Goal: Information Seeking & Learning: Learn about a topic

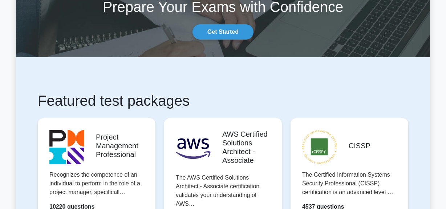
scroll to position [132, 0]
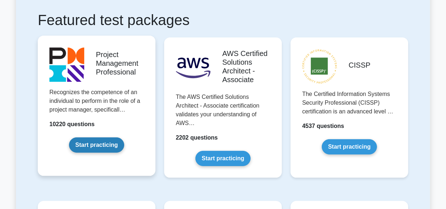
click at [101, 145] on link "Start practicing" at bounding box center [96, 144] width 55 height 15
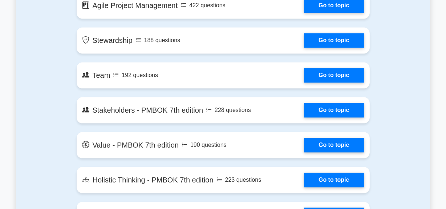
scroll to position [1322, 0]
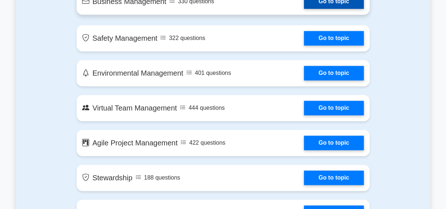
click at [329, 5] on link "Go to topic" at bounding box center [334, 1] width 60 height 15
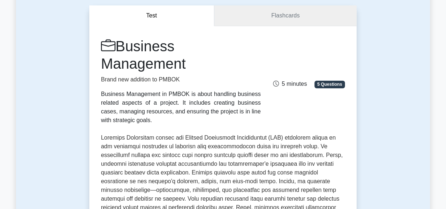
scroll to position [66, 0]
click at [282, 15] on link "Flashcards" at bounding box center [285, 15] width 142 height 21
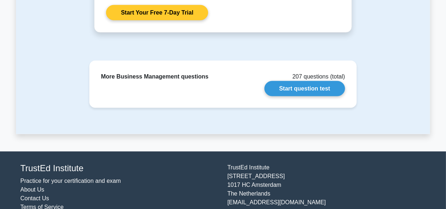
scroll to position [967, 0]
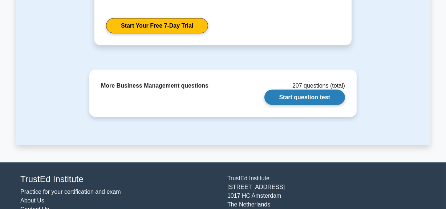
click at [294, 101] on link "Start question test" at bounding box center [305, 97] width 81 height 15
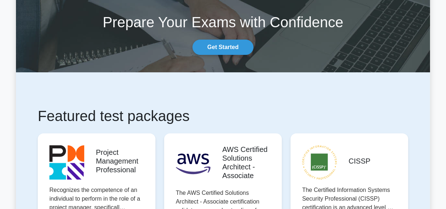
scroll to position [132, 0]
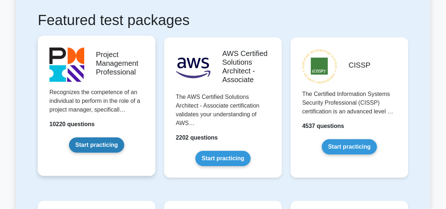
click at [95, 148] on link "Start practicing" at bounding box center [96, 144] width 55 height 15
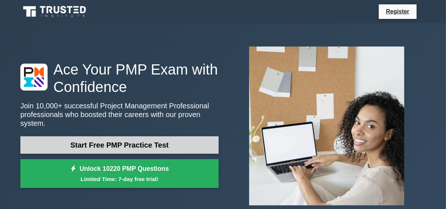
click at [166, 144] on link "Start Free PMP Practice Test" at bounding box center [119, 144] width 198 height 17
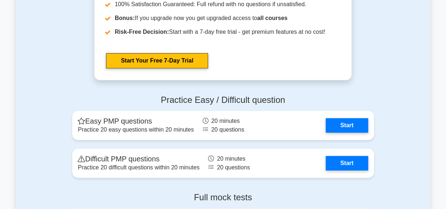
scroll to position [1949, 0]
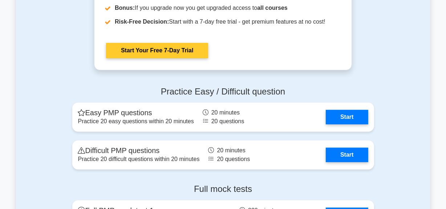
click at [126, 52] on link "Start Your Free 7-Day Trial" at bounding box center [157, 50] width 102 height 15
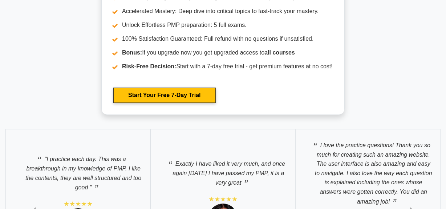
scroll to position [2445, 0]
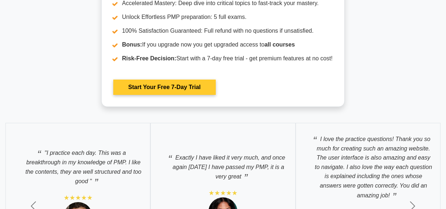
click at [162, 92] on link "Start Your Free 7-Day Trial" at bounding box center [164, 87] width 102 height 15
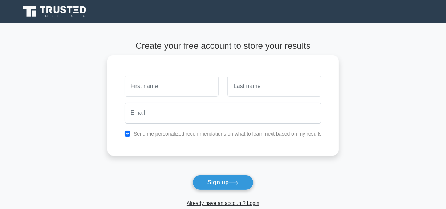
click at [159, 85] on input "text" at bounding box center [172, 86] width 94 height 21
type input "ram"
click at [241, 87] on input "text" at bounding box center [275, 86] width 94 height 21
type input "[PERSON_NAME]"
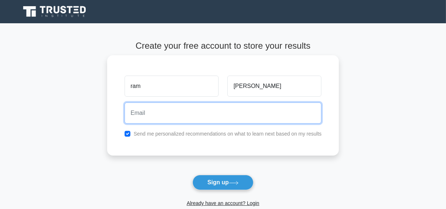
click at [221, 112] on input "email" at bounding box center [223, 113] width 197 height 21
type input "[EMAIL_ADDRESS][PERSON_NAME][DOMAIN_NAME]"
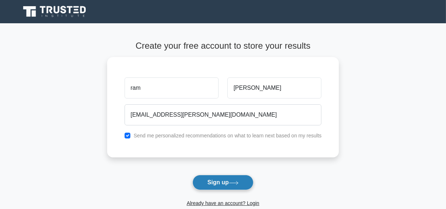
click at [218, 182] on button "Sign up" at bounding box center [223, 182] width 61 height 15
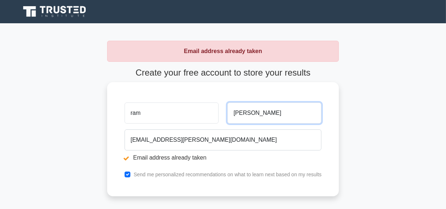
click at [267, 116] on input "[PERSON_NAME]" at bounding box center [275, 113] width 94 height 21
drag, startPoint x: 264, startPoint y: 115, endPoint x: 250, endPoint y: 117, distance: 13.6
click at [246, 113] on input "[PERSON_NAME]" at bounding box center [275, 113] width 94 height 21
type input "kumar"
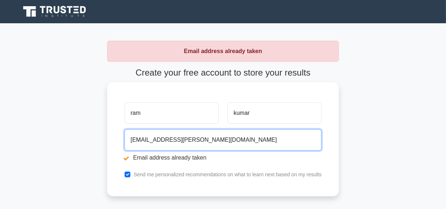
click at [158, 140] on input "[EMAIL_ADDRESS][PERSON_NAME][DOMAIN_NAME]" at bounding box center [223, 139] width 197 height 21
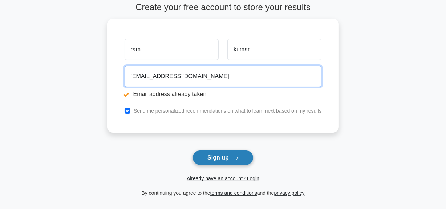
scroll to position [66, 0]
type input "[EMAIL_ADDRESS][DOMAIN_NAME]"
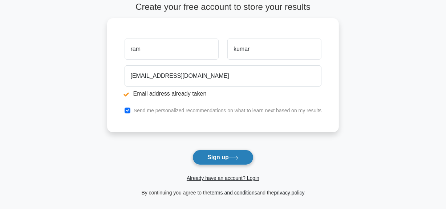
click at [218, 157] on button "Sign up" at bounding box center [223, 157] width 61 height 15
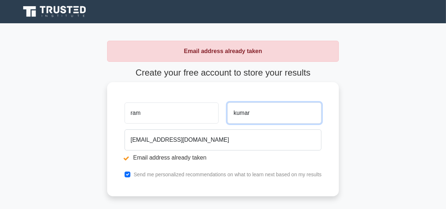
click at [248, 113] on input "kumar" at bounding box center [275, 113] width 94 height 21
type input "kum"
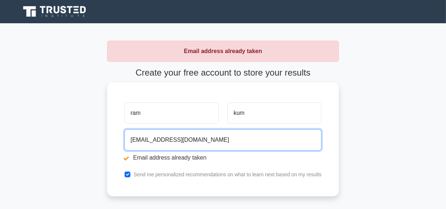
drag, startPoint x: 158, startPoint y: 140, endPoint x: 155, endPoint y: 138, distance: 3.9
click at [154, 140] on input "ram.kumar@yahoo.com" at bounding box center [223, 139] width 197 height 21
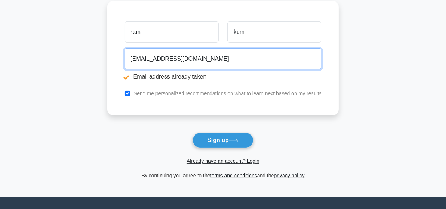
scroll to position [132, 0]
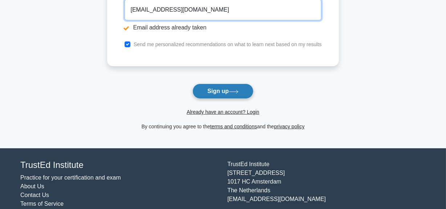
type input "ram.kum@yahoo.com"
click at [228, 91] on button "Sign up" at bounding box center [223, 91] width 61 height 15
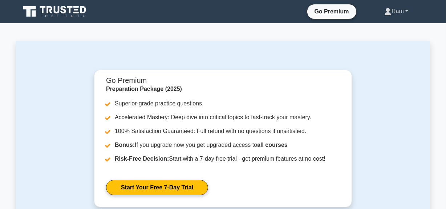
click at [408, 11] on link "Ram" at bounding box center [396, 11] width 59 height 15
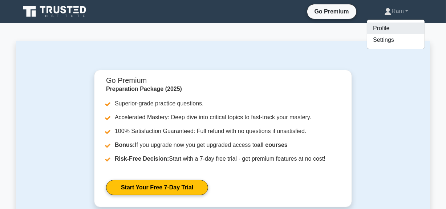
click at [375, 27] on link "Profile" at bounding box center [396, 29] width 57 height 12
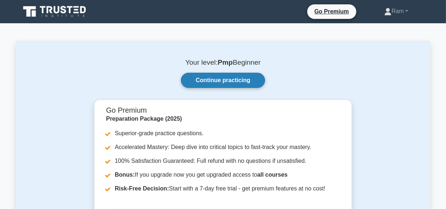
click at [234, 78] on link "Continue practicing" at bounding box center [223, 80] width 84 height 15
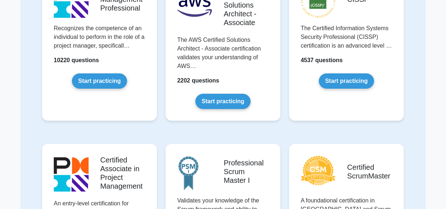
scroll to position [132, 0]
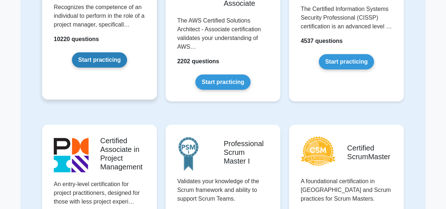
click at [104, 60] on link "Start practicing" at bounding box center [99, 59] width 55 height 15
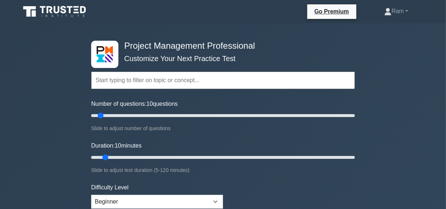
click at [156, 78] on input "text" at bounding box center [223, 80] width 264 height 17
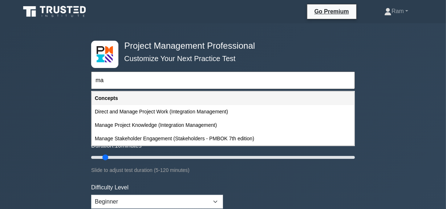
type input "m"
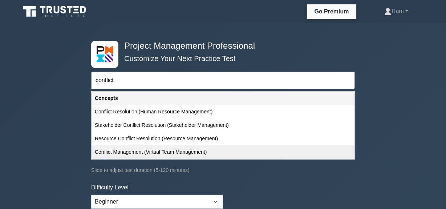
click at [145, 154] on div "Conflict Management (Virtual Team Management)" at bounding box center [223, 151] width 262 height 13
type input "Conflict Management (Virtual Team Management)"
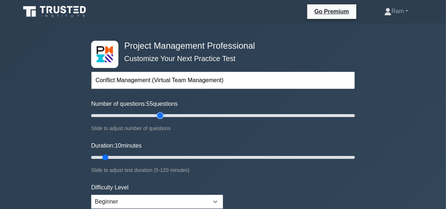
type input "55"
click at [158, 115] on input "Number of questions: 55 questions" at bounding box center [223, 115] width 264 height 9
click at [178, 113] on input "Number of questions: 55 questions" at bounding box center [223, 115] width 264 height 9
click at [153, 114] on input "Number of questions: 70 questions" at bounding box center [223, 115] width 264 height 9
click at [138, 115] on input "Number of questions: 50 questions" at bounding box center [223, 115] width 264 height 9
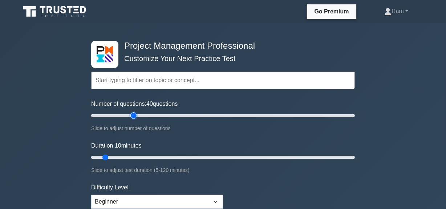
click at [132, 114] on input "Number of questions: 40 questions" at bounding box center [223, 115] width 264 height 9
click at [140, 115] on input "Number of questions: 35 questions" at bounding box center [223, 115] width 264 height 9
click at [207, 116] on input "Number of questions: 40 questions" at bounding box center [223, 115] width 264 height 9
click at [184, 113] on input "Number of questions: 90 questions" at bounding box center [223, 115] width 264 height 9
click at [164, 116] on input "Number of questions: 60 questions" at bounding box center [223, 115] width 264 height 9
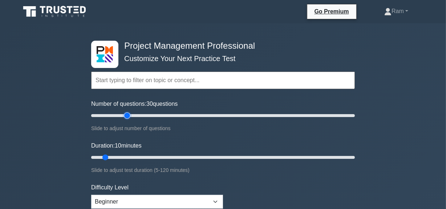
type input "30"
click at [127, 114] on input "Number of questions: 30 questions" at bounding box center [223, 115] width 264 height 9
type input "30"
click at [156, 156] on input "Duration: 10 minutes" at bounding box center [223, 157] width 264 height 9
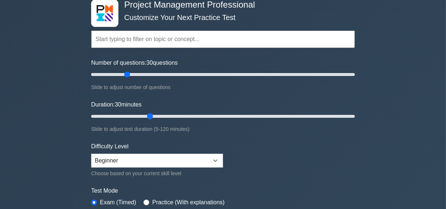
scroll to position [33, 0]
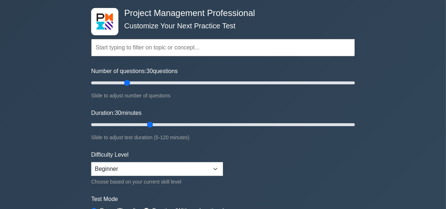
click at [161, 45] on input "text" at bounding box center [223, 47] width 264 height 17
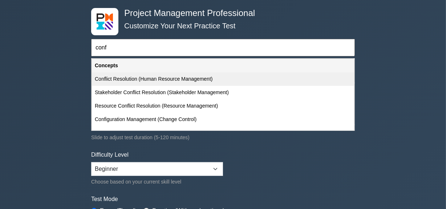
click at [165, 80] on div "Conflict Resolution (Human Resource Management)" at bounding box center [223, 78] width 262 height 13
type input "Conflict Resolution (Human Resource Management)"
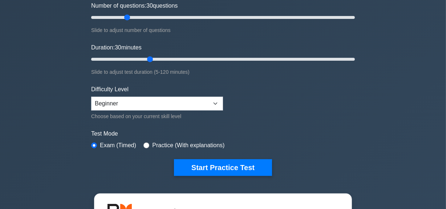
scroll to position [99, 0]
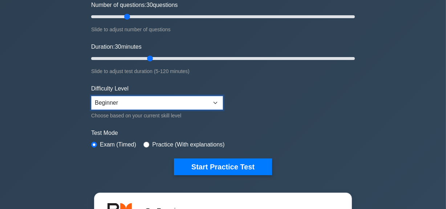
click at [164, 102] on select "Beginner Intermediate Expert" at bounding box center [157, 103] width 132 height 14
select select "expert"
click at [91, 96] on select "Beginner Intermediate Expert" at bounding box center [157, 103] width 132 height 14
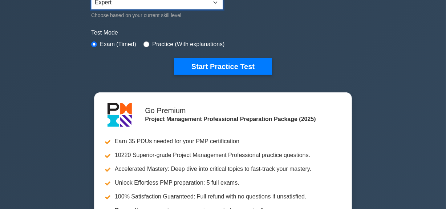
scroll to position [198, 0]
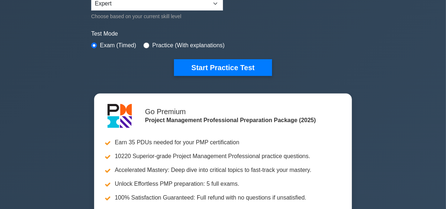
drag, startPoint x: 207, startPoint y: 69, endPoint x: 200, endPoint y: 80, distance: 13.6
click at [207, 69] on button "Start Practice Test" at bounding box center [223, 67] width 98 height 17
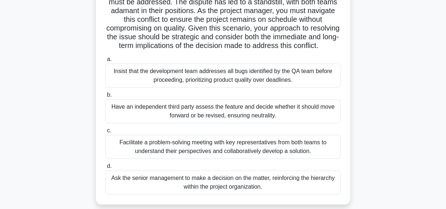
scroll to position [99, 0]
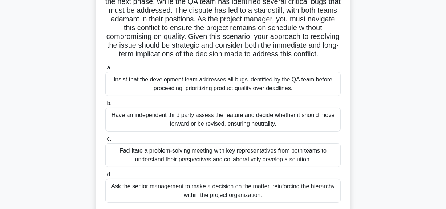
drag, startPoint x: 220, startPoint y: 39, endPoint x: 253, endPoint y: 64, distance: 42.5
click at [253, 59] on h5 "During the execution phase of a project involving the development of a new soft…" at bounding box center [223, 10] width 237 height 97
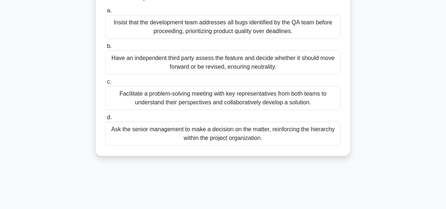
scroll to position [165, 0]
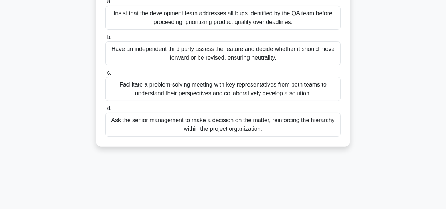
click at [236, 95] on div "Facilitate a problem-solving meeting with key representatives from both teams t…" at bounding box center [223, 89] width 236 height 24
click at [105, 75] on input "c. Facilitate a problem-solving meeting with key representatives from both team…" at bounding box center [105, 73] width 0 height 5
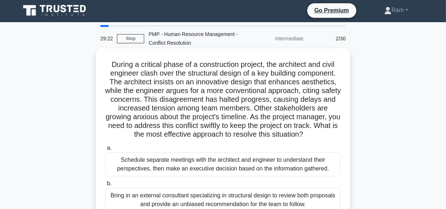
scroll to position [0, 0]
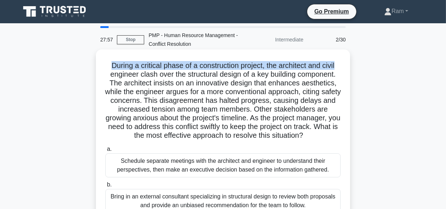
drag, startPoint x: 108, startPoint y: 64, endPoint x: 340, endPoint y: 68, distance: 231.6
click at [340, 68] on h5 "During a critical phase of a construction project, the architect and civil engi…" at bounding box center [223, 100] width 237 height 79
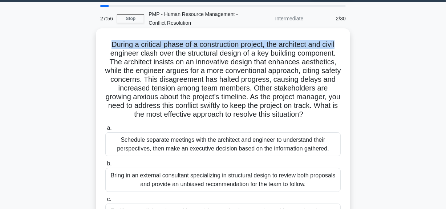
scroll to position [33, 0]
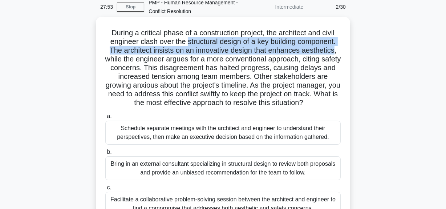
drag, startPoint x: 185, startPoint y: 42, endPoint x: 331, endPoint y: 47, distance: 146.2
click at [337, 47] on h5 "During a critical phase of a construction project, the architect and civil engi…" at bounding box center [223, 67] width 237 height 79
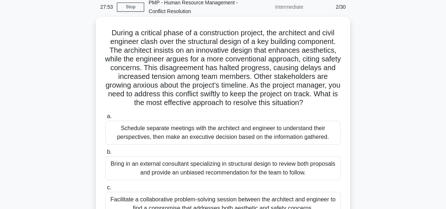
drag, startPoint x: 175, startPoint y: 66, endPoint x: 187, endPoint y: 59, distance: 13.8
click at [176, 66] on h5 "During a critical phase of a construction project, the architect and civil engi…" at bounding box center [223, 67] width 237 height 79
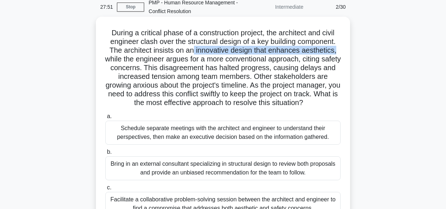
drag, startPoint x: 194, startPoint y: 53, endPoint x: 338, endPoint y: 51, distance: 143.6
click at [338, 51] on h5 "During a critical phase of a construction project, the architect and civil engi…" at bounding box center [223, 67] width 237 height 79
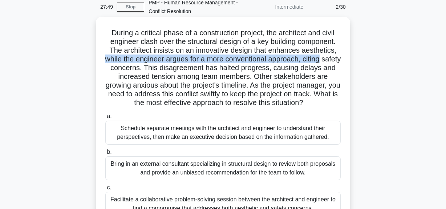
drag, startPoint x: 113, startPoint y: 60, endPoint x: 273, endPoint y: 71, distance: 161.1
click at [343, 57] on div "During a critical phase of a construction project, the architect and civil engi…" at bounding box center [223, 139] width 249 height 239
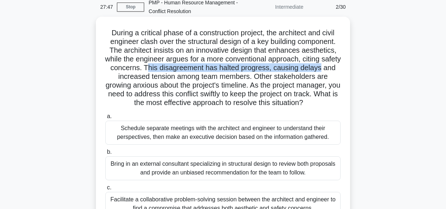
drag, startPoint x: 163, startPoint y: 69, endPoint x: 289, endPoint y: 95, distance: 128.4
click at [350, 71] on div "During a critical phase of a construction project, the architect and civil engi…" at bounding box center [223, 139] width 254 height 245
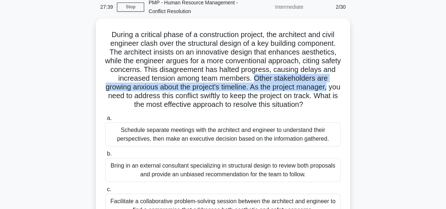
drag, startPoint x: 264, startPoint y: 80, endPoint x: 366, endPoint y: 87, distance: 102.7
click at [366, 87] on div "During a critical phase of a construction project, the architect and civil engi…" at bounding box center [223, 146] width 414 height 254
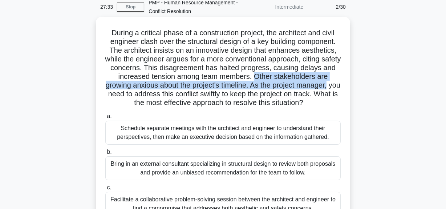
drag, startPoint x: 224, startPoint y: 95, endPoint x: 293, endPoint y: 115, distance: 71.7
click at [337, 105] on h5 "During a critical phase of a construction project, the architect and civil engi…" at bounding box center [223, 67] width 237 height 79
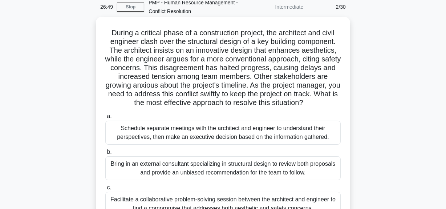
click at [262, 85] on h5 "During a critical phase of a construction project, the architect and civil engi…" at bounding box center [223, 67] width 237 height 79
drag, startPoint x: 261, startPoint y: 77, endPoint x: 330, endPoint y: 104, distance: 74.6
click at [330, 104] on h5 "During a critical phase of a construction project, the architect and civil engi…" at bounding box center [223, 67] width 237 height 79
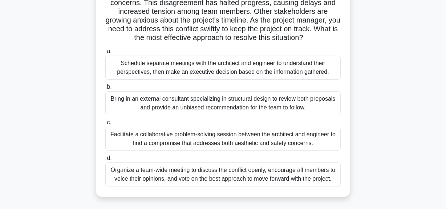
scroll to position [132, 0]
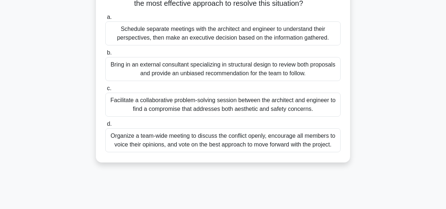
click at [283, 105] on div "Facilitate a collaborative problem-solving session between the architect and en…" at bounding box center [223, 105] width 236 height 24
click at [105, 91] on input "c. Facilitate a collaborative problem-solving session between the architect and…" at bounding box center [105, 88] width 0 height 5
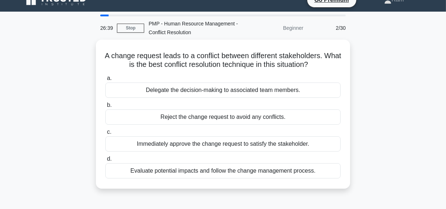
scroll to position [0, 0]
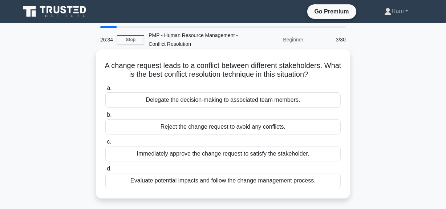
drag, startPoint x: 114, startPoint y: 65, endPoint x: 326, endPoint y: 75, distance: 212.9
click at [326, 75] on h5 "A change request leads to a conflict between different stakeholders. What is th…" at bounding box center [223, 70] width 237 height 18
click at [295, 66] on h5 "A change request leads to a conflict between different stakeholders. What is th…" at bounding box center [223, 70] width 237 height 18
drag, startPoint x: 128, startPoint y: 73, endPoint x: 350, endPoint y: 76, distance: 221.8
click at [350, 76] on div "A change request leads to a conflict between different stakeholders. What is th…" at bounding box center [223, 123] width 254 height 149
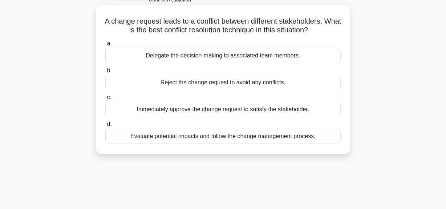
scroll to position [33, 0]
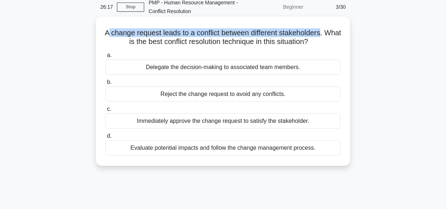
drag, startPoint x: 115, startPoint y: 33, endPoint x: 333, endPoint y: 36, distance: 218.5
click at [333, 36] on h5 "A change request leads to a conflict between different stakeholders. What is th…" at bounding box center [223, 37] width 237 height 18
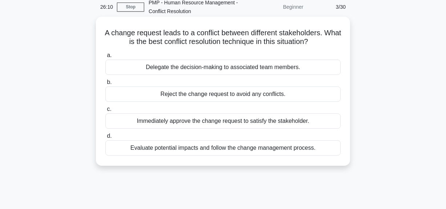
click at [291, 145] on div "Evaluate potential impacts and follow the change management process." at bounding box center [223, 147] width 236 height 15
click at [105, 138] on input "d. Evaluate potential impacts and follow the change management process." at bounding box center [105, 136] width 0 height 5
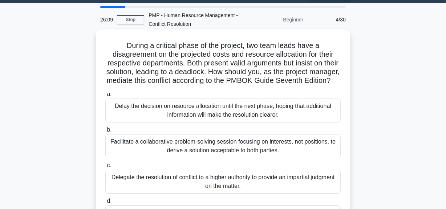
scroll to position [0, 0]
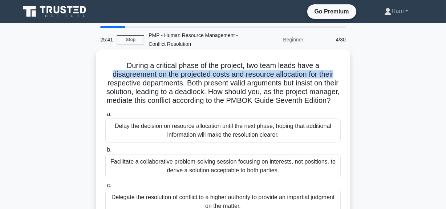
drag, startPoint x: 109, startPoint y: 74, endPoint x: 301, endPoint y: 81, distance: 192.1
click at [341, 73] on h5 "During a critical phase of the project, two team leads have a disagreement on t…" at bounding box center [223, 83] width 237 height 44
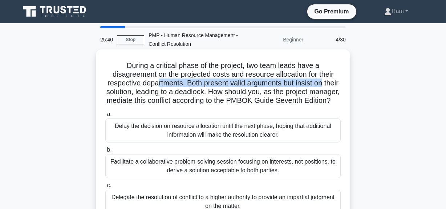
drag, startPoint x: 165, startPoint y: 84, endPoint x: 340, endPoint y: 80, distance: 175.6
click at [345, 79] on div "During a critical phase of the project, two team leads have a disagreement on t…" at bounding box center [223, 154] width 249 height 204
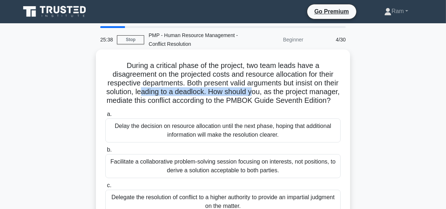
drag, startPoint x: 164, startPoint y: 95, endPoint x: 277, endPoint y: 93, distance: 113.4
click at [278, 92] on h5 "During a critical phase of the project, two team leads have a disagreement on t…" at bounding box center [223, 83] width 237 height 44
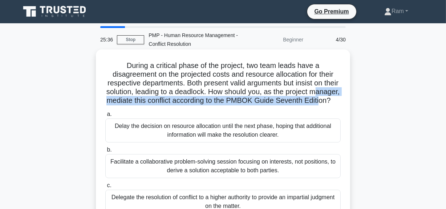
drag, startPoint x: 110, startPoint y: 102, endPoint x: 220, endPoint y: 121, distance: 111.8
click at [221, 105] on h5 "During a critical phase of the project, two team leads have a disagreement on t…" at bounding box center [223, 83] width 237 height 44
drag, startPoint x: 238, startPoint y: 92, endPoint x: 277, endPoint y: 111, distance: 43.1
click at [277, 105] on h5 "During a critical phase of the project, two team leads have a disagreement on t…" at bounding box center [223, 83] width 237 height 44
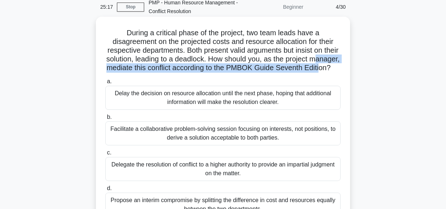
scroll to position [66, 0]
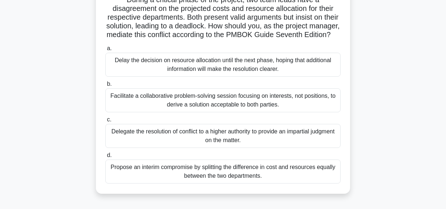
click at [245, 110] on div "Facilitate a collaborative problem-solving session focusing on interests, not p…" at bounding box center [223, 100] width 236 height 24
click at [105, 87] on input "b. Facilitate a collaborative problem-solving session focusing on interests, no…" at bounding box center [105, 84] width 0 height 5
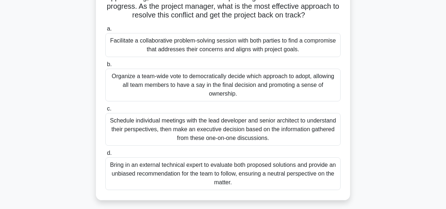
scroll to position [132, 0]
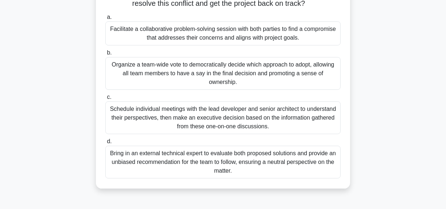
click at [253, 39] on div "Facilitate a collaborative problem-solving session with both parties to find a …" at bounding box center [223, 33] width 236 height 24
click at [105, 20] on input "a. Facilitate a collaborative problem-solving session with both parties to find…" at bounding box center [105, 17] width 0 height 5
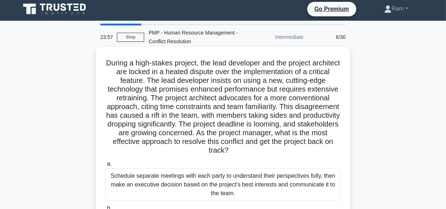
scroll to position [0, 0]
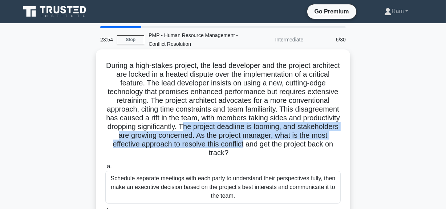
drag, startPoint x: 265, startPoint y: 129, endPoint x: 338, endPoint y: 140, distance: 73.2
click at [338, 140] on h5 "During a high-stakes project, the lead developer and the project architect are …" at bounding box center [223, 109] width 237 height 97
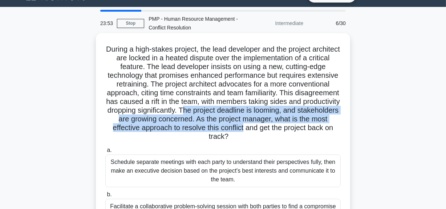
scroll to position [33, 0]
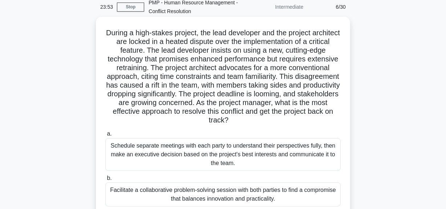
click at [247, 130] on label "a. Schedule separate meetings with each party to understand their perspectives …" at bounding box center [223, 149] width 236 height 41
click at [105, 132] on input "a. Schedule separate meetings with each party to understand their perspectives …" at bounding box center [105, 134] width 0 height 5
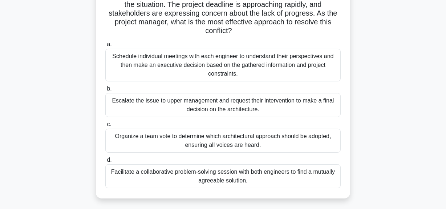
scroll to position [99, 0]
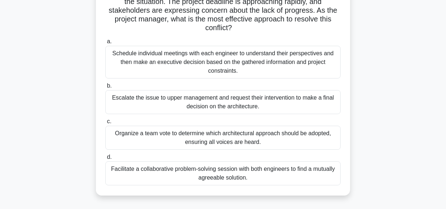
click at [253, 174] on div "Facilitate a collaborative problem-solving session with both engineers to find …" at bounding box center [223, 173] width 236 height 24
click at [105, 160] on input "d. Facilitate a collaborative problem-solving session with both engineers to fi…" at bounding box center [105, 157] width 0 height 5
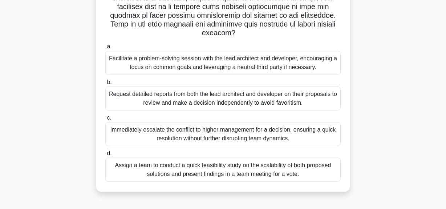
scroll to position [165, 0]
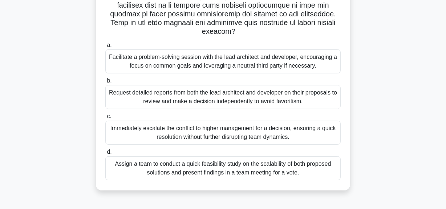
click at [266, 61] on div "Facilitate a problem-solving session with the lead architect and developer, enc…" at bounding box center [223, 61] width 236 height 24
click at [105, 48] on input "a. Facilitate a problem-solving session with the lead architect and developer, …" at bounding box center [105, 45] width 0 height 5
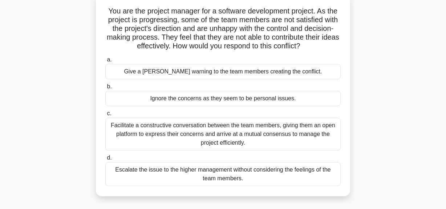
scroll to position [66, 0]
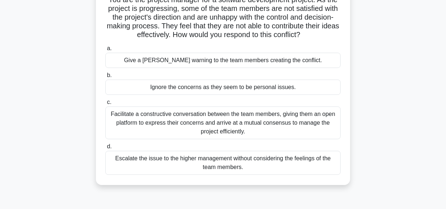
click at [257, 125] on div "Facilitate a constructive conversation between the team members, giving them an…" at bounding box center [223, 123] width 236 height 33
click at [105, 105] on input "c. Facilitate a constructive conversation between the team members, giving them…" at bounding box center [105, 102] width 0 height 5
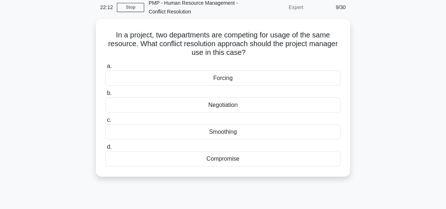
scroll to position [0, 0]
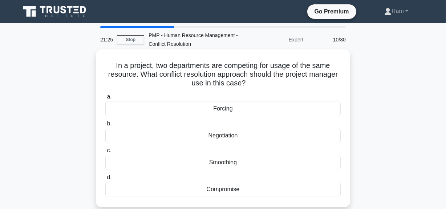
click at [236, 138] on div "Negotiation" at bounding box center [223, 135] width 236 height 15
click at [105, 126] on input "b. Negotiation" at bounding box center [105, 123] width 0 height 5
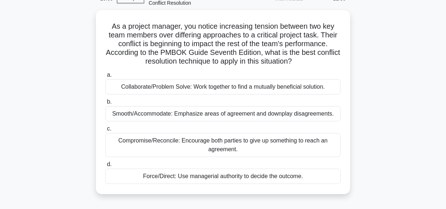
scroll to position [33, 0]
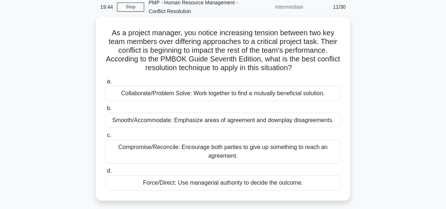
drag, startPoint x: 109, startPoint y: 31, endPoint x: 323, endPoint y: 72, distance: 217.6
click at [322, 72] on h5 "As a project manager, you notice increasing tension between two key team member…" at bounding box center [223, 50] width 237 height 44
copy h5 "As a project manager, you notice increasing tension between two key team member…"
click at [197, 96] on div "Collaborate/Problem Solve: Work together to find a mutually beneficial solution." at bounding box center [223, 93] width 236 height 15
click at [105, 84] on input "a. Collaborate/Problem Solve: Work together to find a mutually beneficial solut…" at bounding box center [105, 81] width 0 height 5
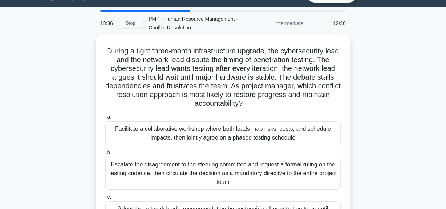
scroll to position [0, 0]
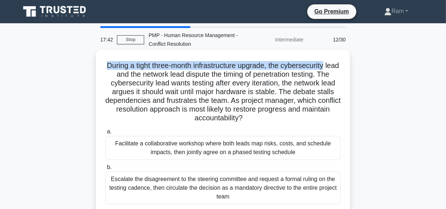
drag, startPoint x: 112, startPoint y: 68, endPoint x: 336, endPoint y: 67, distance: 224.3
click at [336, 67] on h5 "During a tight three-month infrastructure upgrade, the cybersecurity lead and t…" at bounding box center [223, 92] width 237 height 62
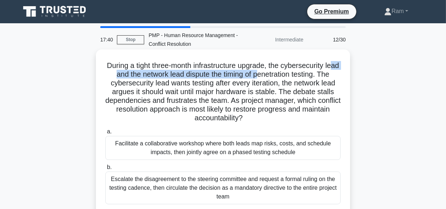
drag, startPoint x: 116, startPoint y: 77, endPoint x: 276, endPoint y: 76, distance: 159.9
click at [276, 76] on h5 "During a tight three-month infrastructure upgrade, the cybersecurity lead and t…" at bounding box center [223, 92] width 237 height 62
click at [245, 76] on h5 "During a tight three-month infrastructure upgrade, the cybersecurity lead and t…" at bounding box center [223, 92] width 237 height 62
drag, startPoint x: 199, startPoint y: 75, endPoint x: 215, endPoint y: 85, distance: 19.5
click at [333, 71] on h5 "During a tight three-month infrastructure upgrade, the cybersecurity lead and t…" at bounding box center [223, 92] width 237 height 62
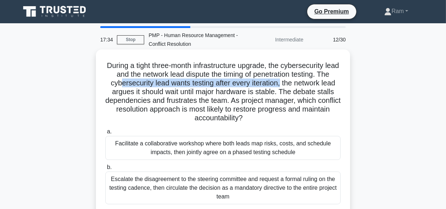
drag, startPoint x: 136, startPoint y: 82, endPoint x: 288, endPoint y: 88, distance: 151.7
click at [297, 84] on h5 "During a tight three-month infrastructure upgrade, the cybersecurity lead and t…" at bounding box center [223, 92] width 237 height 62
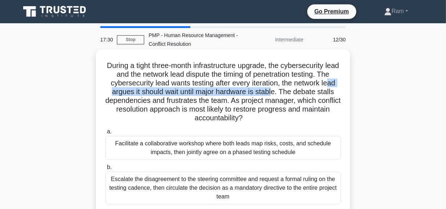
drag, startPoint x: 117, startPoint y: 94, endPoint x: 290, endPoint y: 92, distance: 173.8
click at [293, 91] on h5 "During a tight three-month infrastructure upgrade, the cybersecurity lead and t…" at bounding box center [223, 92] width 237 height 62
drag, startPoint x: 109, startPoint y: 101, endPoint x: 305, endPoint y: 121, distance: 197.4
click at [307, 122] on h5 "During a tight three-month infrastructure upgrade, the cybersecurity lead and t…" at bounding box center [223, 92] width 237 height 62
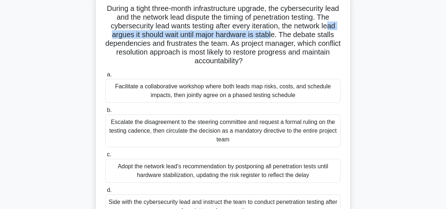
scroll to position [66, 0]
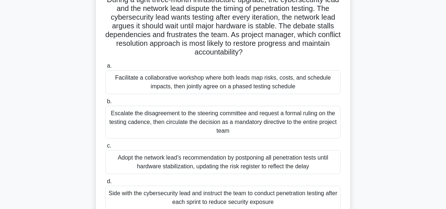
click at [251, 86] on div "Facilitate a collaborative workshop where both leads map risks, costs, and sche…" at bounding box center [223, 82] width 236 height 24
click at [105, 68] on input "a. Facilitate a collaborative workshop where both leads map risks, costs, and s…" at bounding box center [105, 66] width 0 height 5
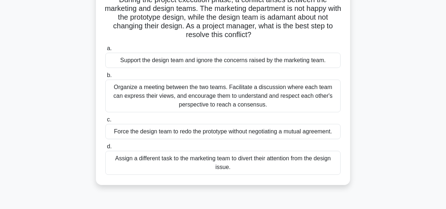
click at [239, 96] on div "Organize a meeting between the two teams. Facilitate a discussion where each te…" at bounding box center [223, 96] width 236 height 33
click at [105, 78] on input "b. Organize a meeting between the two teams. Facilitate a discussion where each…" at bounding box center [105, 75] width 0 height 5
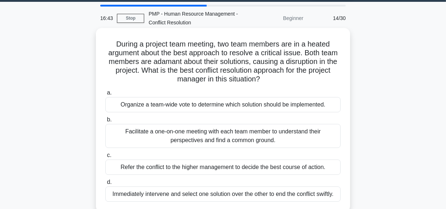
scroll to position [33, 0]
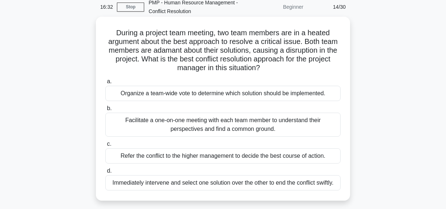
click at [247, 123] on div "Facilitate a one-on-one meeting with each team member to understand their persp…" at bounding box center [223, 125] width 236 height 24
click at [105, 111] on input "b. Facilitate a one-on-one meeting with each team member to understand their pe…" at bounding box center [105, 108] width 0 height 5
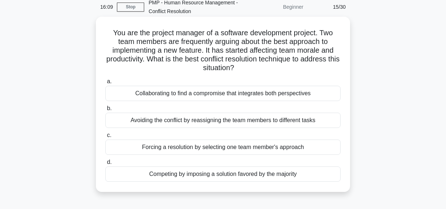
click at [248, 95] on div "Collaborating to find a compromise that integrates both perspectives" at bounding box center [223, 93] width 236 height 15
click at [105, 84] on input "a. Collaborating to find a compromise that integrates both perspectives" at bounding box center [105, 81] width 0 height 5
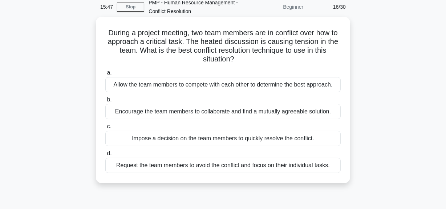
click at [251, 112] on div "Encourage the team members to collaborate and find a mutually agreeable solutio…" at bounding box center [223, 111] width 236 height 15
click at [105, 102] on input "b. Encourage the team members to collaborate and find a mutually agreeable solu…" at bounding box center [105, 99] width 0 height 5
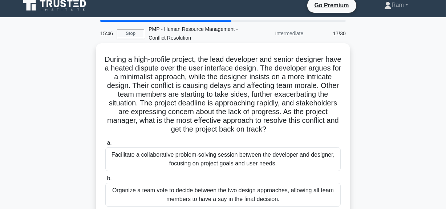
scroll to position [0, 0]
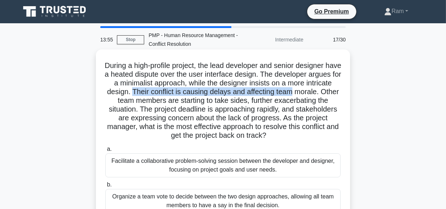
drag, startPoint x: 170, startPoint y: 93, endPoint x: 330, endPoint y: 92, distance: 159.6
click at [330, 92] on h5 "During a high-profile project, the lead developer and senior designer have a he…" at bounding box center [223, 100] width 237 height 79
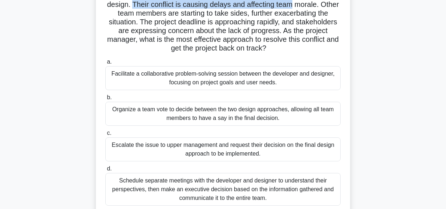
scroll to position [99, 0]
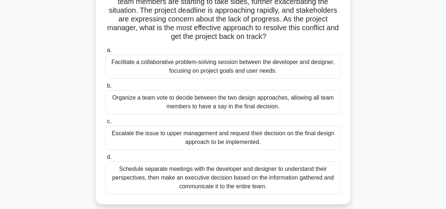
click at [220, 71] on div "Facilitate a collaborative problem-solving session between the developer and de…" at bounding box center [223, 67] width 236 height 24
click at [105, 53] on input "a. Facilitate a collaborative problem-solving session between the developer and…" at bounding box center [105, 50] width 0 height 5
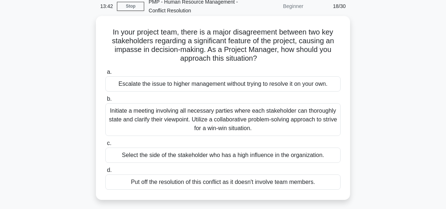
scroll to position [0, 0]
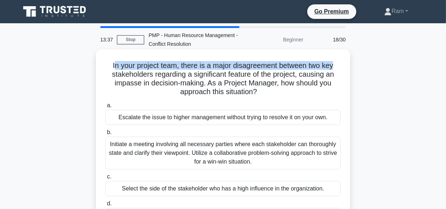
drag, startPoint x: 111, startPoint y: 66, endPoint x: 335, endPoint y: 59, distance: 223.7
click at [335, 59] on div "In your project team, there is a major disagreement between two key stakeholder…" at bounding box center [223, 141] width 249 height 178
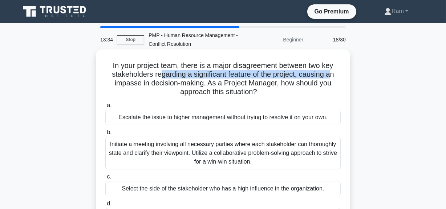
drag, startPoint x: 157, startPoint y: 78, endPoint x: 303, endPoint y: 77, distance: 145.8
click at [334, 75] on h5 "In your project team, there is a major disagreement between two key stakeholder…" at bounding box center [223, 79] width 237 height 36
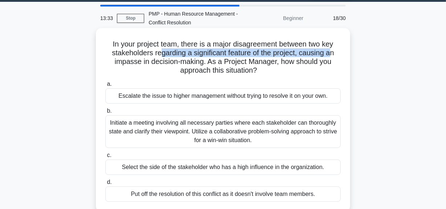
scroll to position [33, 0]
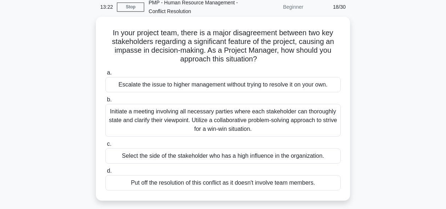
click at [208, 124] on div "Initiate a meeting involving all necessary parties where each stakeholder can t…" at bounding box center [223, 120] width 236 height 33
click at [105, 102] on input "b. Initiate a meeting involving all necessary parties where each stakeholder ca…" at bounding box center [105, 99] width 0 height 5
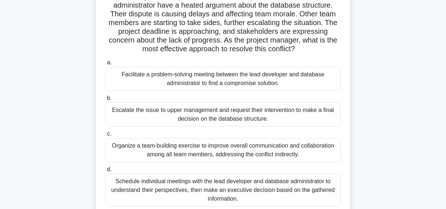
scroll to position [66, 0]
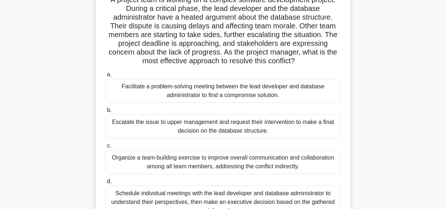
click at [253, 92] on div "Facilitate a problem-solving meeting between the lead developer and database ad…" at bounding box center [223, 91] width 236 height 24
click at [105, 77] on input "a. Facilitate a problem-solving meeting between the lead developer and database…" at bounding box center [105, 74] width 0 height 5
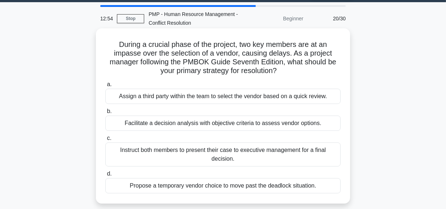
scroll to position [33, 0]
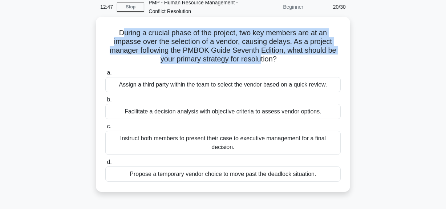
drag, startPoint x: 121, startPoint y: 33, endPoint x: 261, endPoint y: 64, distance: 143.5
click at [261, 64] on div "During a crucial phase of the project, two key members are at an impasse over t…" at bounding box center [223, 104] width 249 height 169
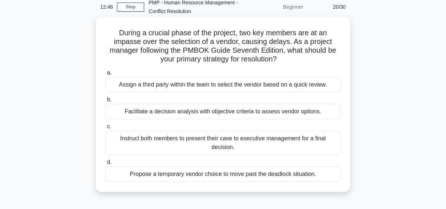
click at [288, 65] on div "During a crucial phase of the project, two key members are at an impasse over t…" at bounding box center [223, 104] width 249 height 169
drag, startPoint x: 282, startPoint y: 60, endPoint x: 110, endPoint y: 27, distance: 175.8
click at [110, 27] on div "During a crucial phase of the project, two key members are at an impasse over t…" at bounding box center [223, 104] width 249 height 169
copy h5 "During a crucial phase of the project, two key members are at an impasse over t…"
click at [185, 112] on div "Facilitate a decision analysis with objective criteria to assess vendor options." at bounding box center [223, 111] width 236 height 15
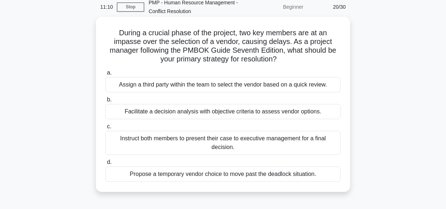
click at [105, 102] on input "b. Facilitate a decision analysis with objective criteria to assess vendor opti…" at bounding box center [105, 99] width 0 height 5
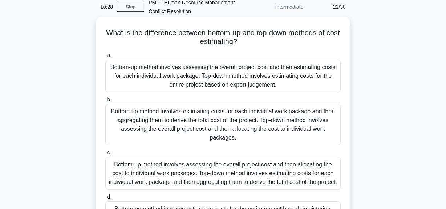
click at [188, 126] on div "Bottom-up method involves estimating costs for each individual work package and…" at bounding box center [223, 124] width 236 height 41
click at [105, 102] on input "b. Bottom-up method involves estimating costs for each individual work package …" at bounding box center [105, 99] width 0 height 5
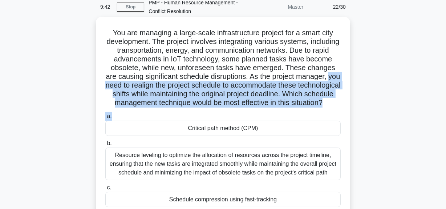
drag, startPoint x: 157, startPoint y: 89, endPoint x: 266, endPoint y: 119, distance: 112.4
click at [266, 119] on div "You are managing a large-scale infrastructure project for a smart city developm…" at bounding box center [223, 131] width 249 height 222
drag, startPoint x: 189, startPoint y: 101, endPoint x: 194, endPoint y: 97, distance: 6.6
click at [189, 100] on h5 "You are managing a large-scale infrastructure project for a smart city developm…" at bounding box center [223, 67] width 237 height 79
click at [204, 90] on h5 "You are managing a large-scale infrastructure project for a smart city developm…" at bounding box center [223, 67] width 237 height 79
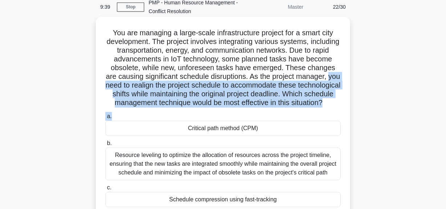
click at [168, 108] on h5 "You are managing a large-scale infrastructure project for a smart city developm…" at bounding box center [223, 67] width 237 height 79
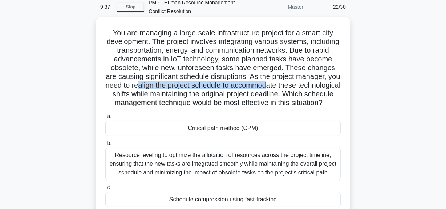
drag, startPoint x: 190, startPoint y: 86, endPoint x: 325, endPoint y: 85, distance: 135.2
click at [325, 85] on h5 "You are managing a large-scale infrastructure project for a smart city developm…" at bounding box center [223, 67] width 237 height 79
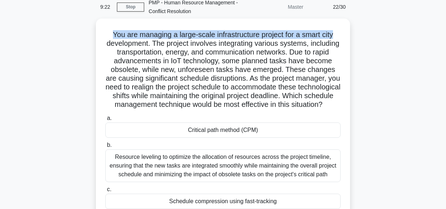
drag, startPoint x: 110, startPoint y: 32, endPoint x: 350, endPoint y: 37, distance: 240.3
click at [350, 37] on div "You are managing a large-scale infrastructure project for a smart city developm…" at bounding box center [223, 137] width 414 height 236
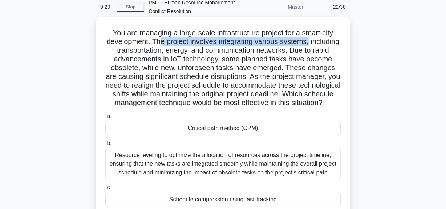
drag, startPoint x: 175, startPoint y: 43, endPoint x: 217, endPoint y: 49, distance: 42.6
click at [334, 43] on h5 "You are managing a large-scale infrastructure project for a smart city developm…" at bounding box center [223, 67] width 237 height 79
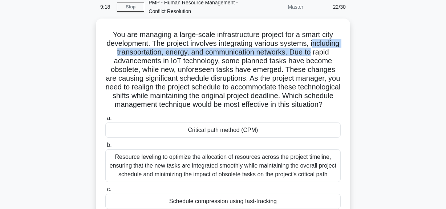
drag, startPoint x: 108, startPoint y: 52, endPoint x: 337, endPoint y: 57, distance: 228.7
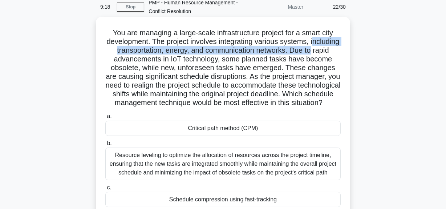
click at [363, 50] on div "You are managing a large-scale infrastructure project for a smart city developm…" at bounding box center [223, 137] width 414 height 236
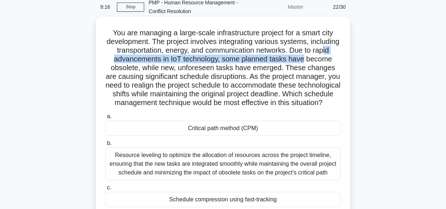
drag, startPoint x: 126, startPoint y: 62, endPoint x: 340, endPoint y: 61, distance: 213.7
click at [340, 61] on h5 "You are managing a large-scale infrastructure project for a smart city developm…" at bounding box center [223, 67] width 237 height 79
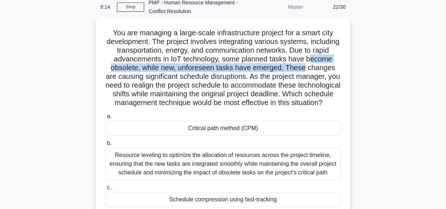
drag, startPoint x: 117, startPoint y: 71, endPoint x: 340, endPoint y: 65, distance: 223.6
click at [340, 65] on h5 "You are managing a large-scale infrastructure project for a smart city developm…" at bounding box center [223, 67] width 237 height 79
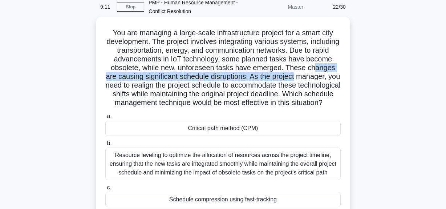
drag, startPoint x: 119, startPoint y: 78, endPoint x: 334, endPoint y: 75, distance: 214.8
click at [334, 75] on h5 "You are managing a large-scale infrastructure project for a smart city developm…" at bounding box center [223, 67] width 237 height 79
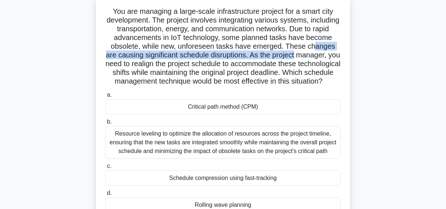
scroll to position [66, 0]
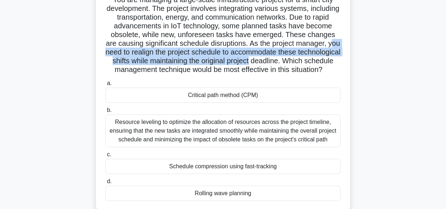
drag, startPoint x: 148, startPoint y: 51, endPoint x: 289, endPoint y: 65, distance: 141.4
click at [340, 59] on h5 "You are managing a large-scale infrastructure project for a smart city developm…" at bounding box center [223, 34] width 237 height 79
click at [176, 64] on h5 "You are managing a large-scale infrastructure project for a smart city developm…" at bounding box center [223, 34] width 237 height 79
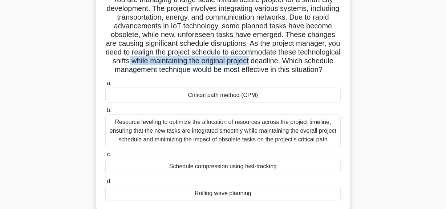
drag, startPoint x: 276, startPoint y: 62, endPoint x: 350, endPoint y: 61, distance: 73.4
click at [350, 61] on div "You are managing a large-scale infrastructure project for a smart city developm…" at bounding box center [223, 98] width 254 height 228
drag, startPoint x: 123, startPoint y: 68, endPoint x: 298, endPoint y: 88, distance: 176.7
click at [304, 75] on h5 "You are managing a large-scale infrastructure project for a smart city developm…" at bounding box center [223, 34] width 237 height 79
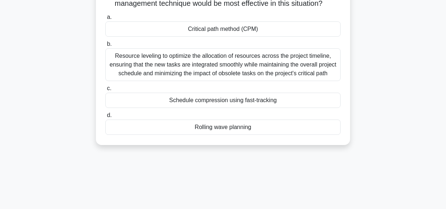
click at [236, 134] on div "Rolling wave planning" at bounding box center [223, 127] width 236 height 15
click at [105, 118] on input "d. Rolling wave planning" at bounding box center [105, 115] width 0 height 5
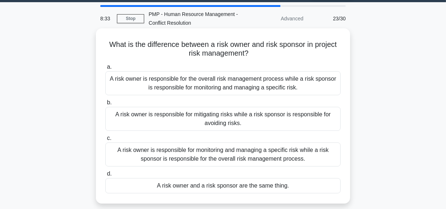
scroll to position [33, 0]
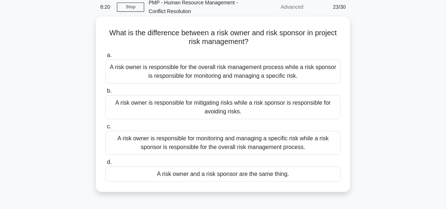
click at [282, 143] on div "A risk owner is responsible for monitoring and managing a specific risk while a…" at bounding box center [223, 143] width 236 height 24
click at [105, 129] on input "c. A risk owner is responsible for monitoring and managing a specific risk whil…" at bounding box center [105, 126] width 0 height 5
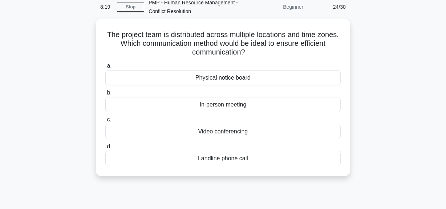
scroll to position [0, 0]
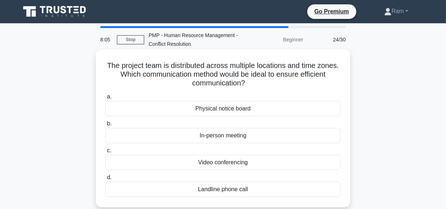
click at [255, 163] on div "Video conferencing" at bounding box center [223, 162] width 236 height 15
click at [105, 153] on input "c. Video conferencing" at bounding box center [105, 150] width 0 height 5
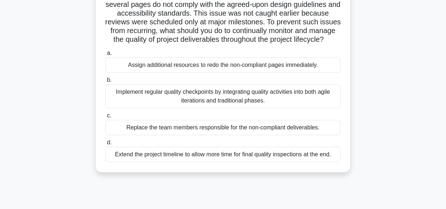
scroll to position [99, 0]
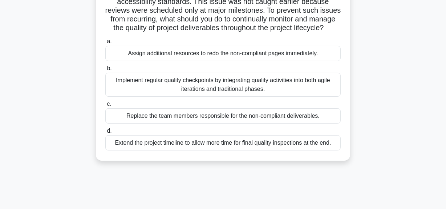
click at [232, 96] on div "Implement regular quality checkpoints by integrating quality activities into bo…" at bounding box center [223, 85] width 236 height 24
click at [105, 71] on input "b. Implement regular quality checkpoints by integrating quality activities into…" at bounding box center [105, 68] width 0 height 5
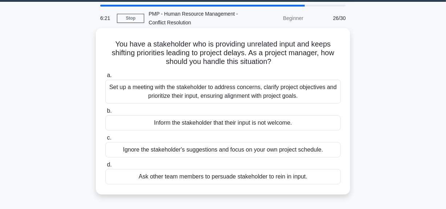
scroll to position [33, 0]
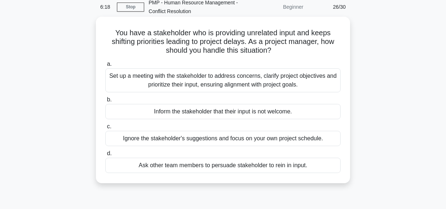
click at [243, 86] on div "Set up a meeting with the stakeholder to address concerns, clarify project obje…" at bounding box center [223, 80] width 236 height 24
click at [105, 67] on input "a. Set up a meeting with the stakeholder to address concerns, clarify project o…" at bounding box center [105, 64] width 0 height 5
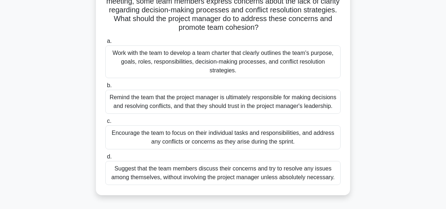
scroll to position [99, 0]
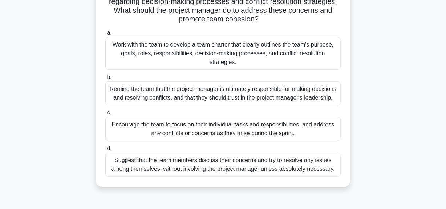
click at [246, 56] on div "Work with the team to develop a team charter that clearly outlines the team's p…" at bounding box center [223, 53] width 236 height 33
click at [105, 35] on input "a. Work with the team to develop a team charter that clearly outlines the team'…" at bounding box center [105, 33] width 0 height 5
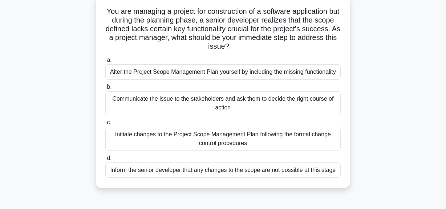
scroll to position [66, 0]
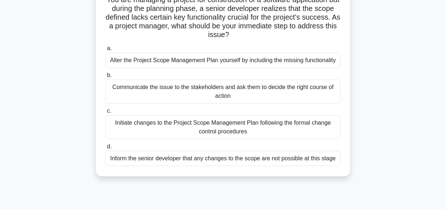
click at [215, 132] on div "Initiate changes to the Project Scope Management Plan following the formal chan…" at bounding box center [223, 127] width 236 height 24
click at [105, 113] on input "c. Initiate changes to the Project Scope Management Plan following the formal c…" at bounding box center [105, 111] width 0 height 5
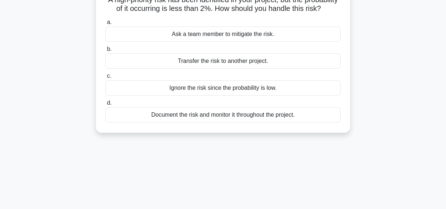
click at [214, 120] on div "Document the risk and monitor it throughout the project." at bounding box center [223, 114] width 236 height 15
click at [105, 105] on input "d. Document the risk and monitor it throughout the project." at bounding box center [105, 103] width 0 height 5
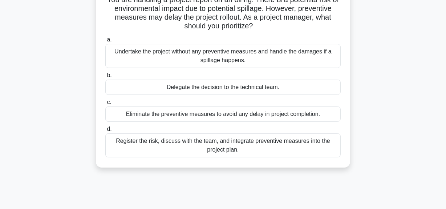
scroll to position [33, 0]
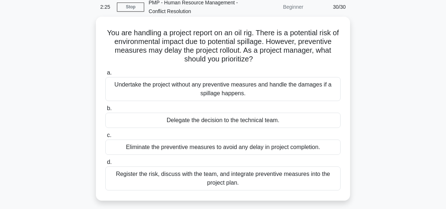
click at [200, 179] on div "Register the risk, discuss with the team, and integrate preventive measures int…" at bounding box center [223, 178] width 236 height 24
click at [105, 165] on input "d. Register the risk, discuss with the team, and integrate preventive measures …" at bounding box center [105, 162] width 0 height 5
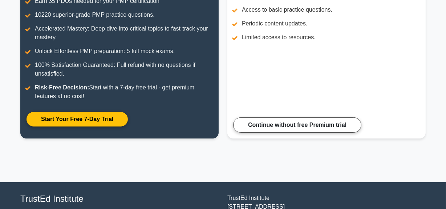
scroll to position [185, 0]
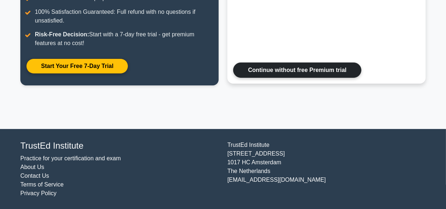
click at [274, 75] on link "Continue without free Premium trial" at bounding box center [297, 70] width 128 height 15
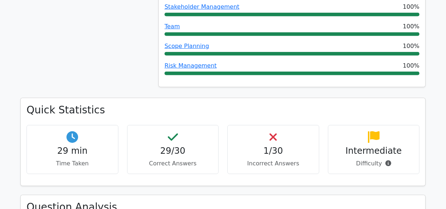
scroll to position [529, 0]
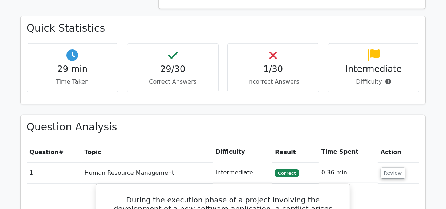
click at [268, 64] on h4 "1/30" at bounding box center [274, 69] width 80 height 11
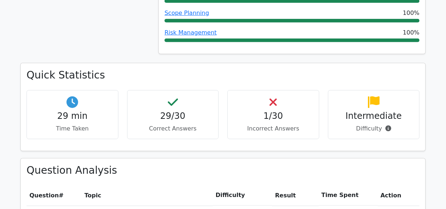
scroll to position [495, 0]
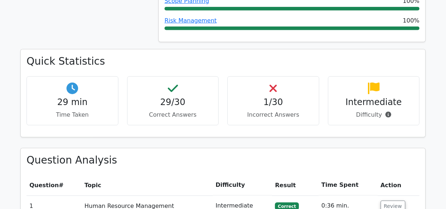
click at [265, 76] on div "1/30 Incorrect Answers" at bounding box center [274, 100] width 92 height 49
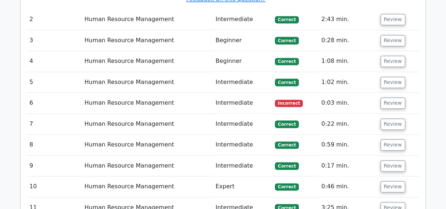
scroll to position [1222, 0]
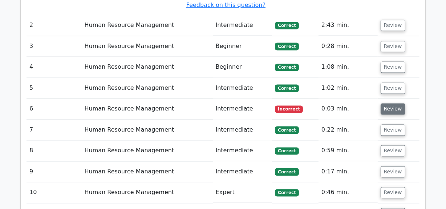
click at [387, 104] on button "Review" at bounding box center [393, 109] width 25 height 11
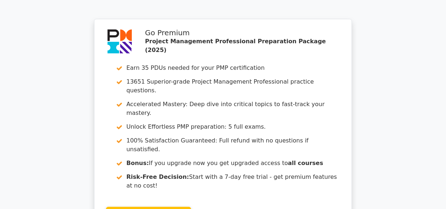
scroll to position [2445, 0]
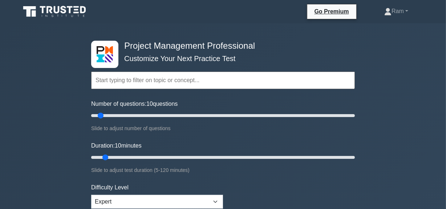
click at [135, 81] on input "text" at bounding box center [223, 80] width 264 height 17
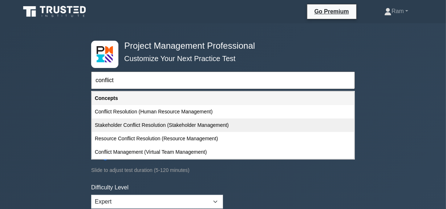
click at [134, 127] on div "Stakeholder Conflict Resolution (Stakeholder Management)" at bounding box center [223, 125] width 262 height 13
type input "Stakeholder Conflict Resolution (Stakeholder Management)"
